Goal: Navigation & Orientation: Go to known website

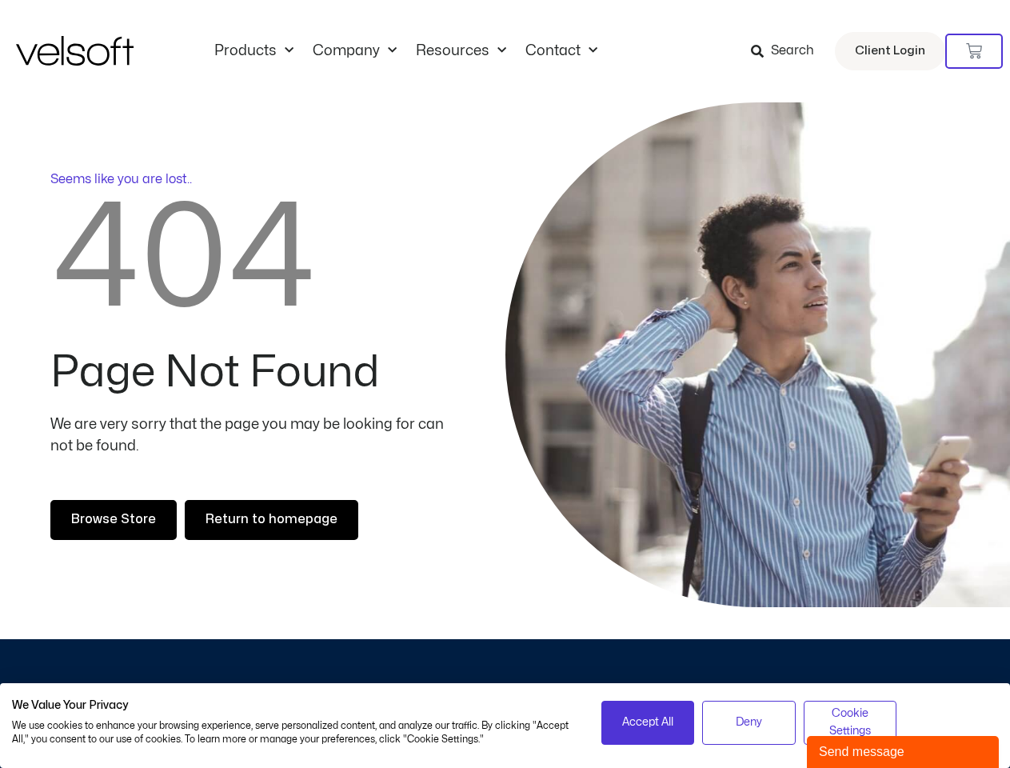
click at [505, 384] on div at bounding box center [757, 354] width 505 height 505
click at [974, 51] on icon at bounding box center [974, 51] width 16 height 16
click at [648, 722] on span "Accept All" at bounding box center [647, 722] width 51 height 18
click at [505, 384] on div "No products in the cart." at bounding box center [505, 384] width 0 height 0
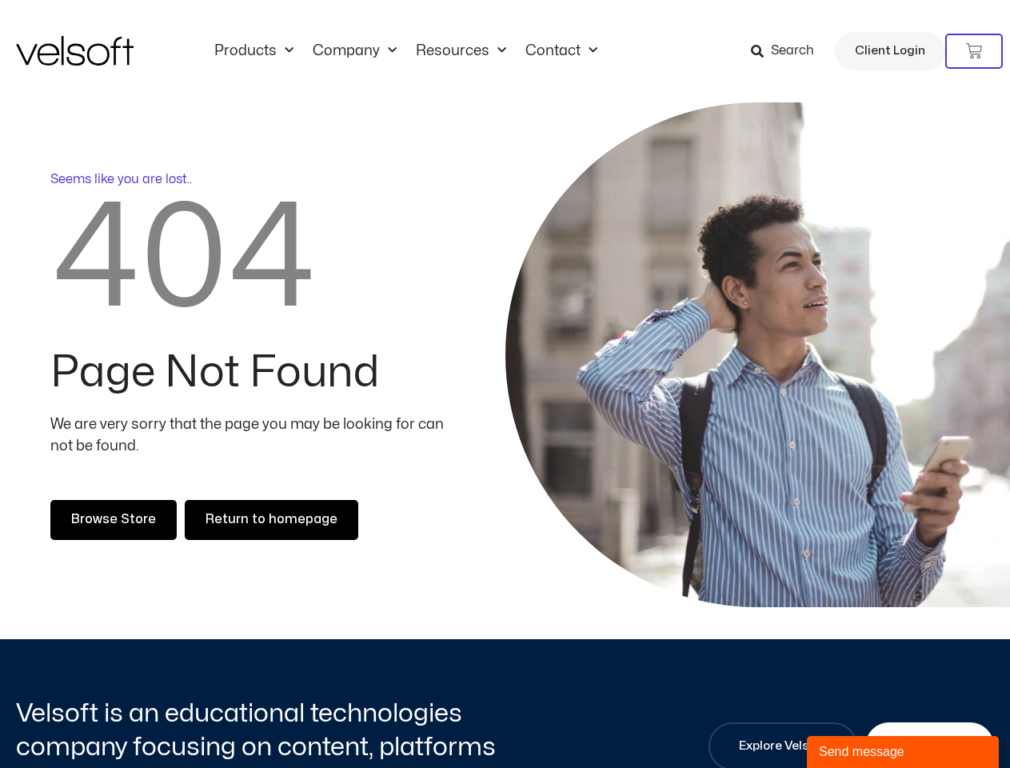
click at [850, 722] on div "Explore Velsoft" at bounding box center [782, 746] width 149 height 48
click at [903, 752] on div "Send message" at bounding box center [903, 751] width 168 height 19
